Goal: Find specific page/section: Find specific page/section

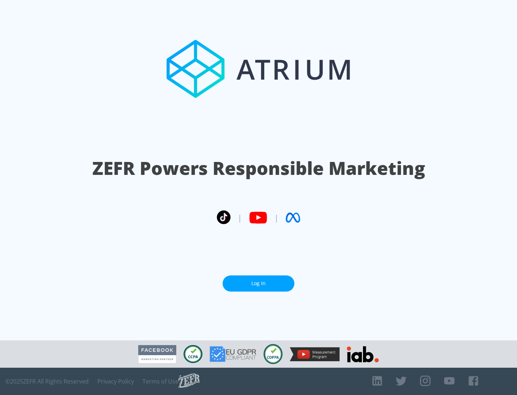
click at [258, 283] on link "Log In" at bounding box center [259, 283] width 72 height 16
